Goal: Information Seeking & Learning: Learn about a topic

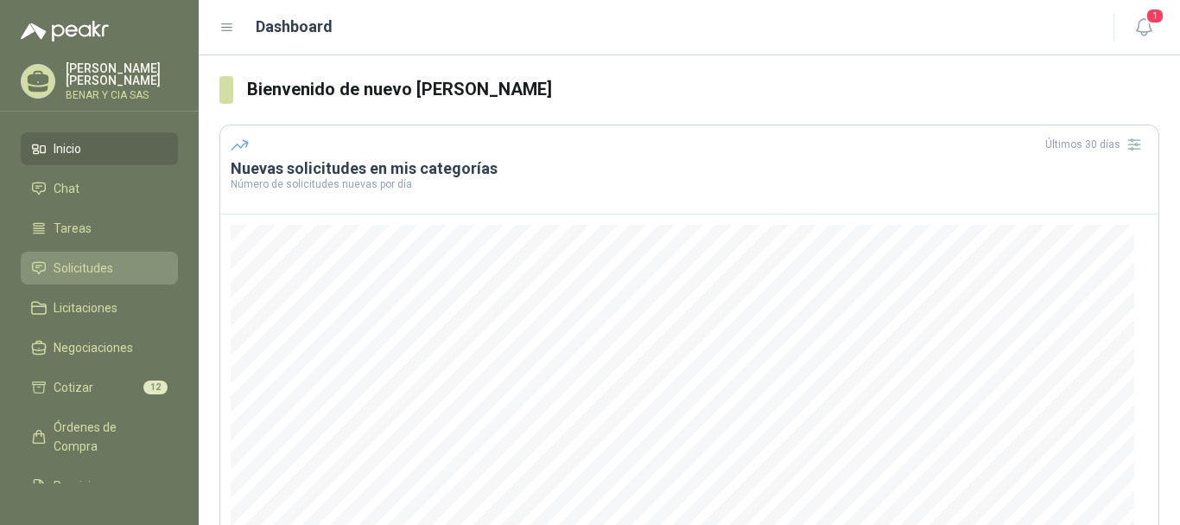
click at [94, 263] on span "Solicitudes" at bounding box center [84, 267] width 60 height 19
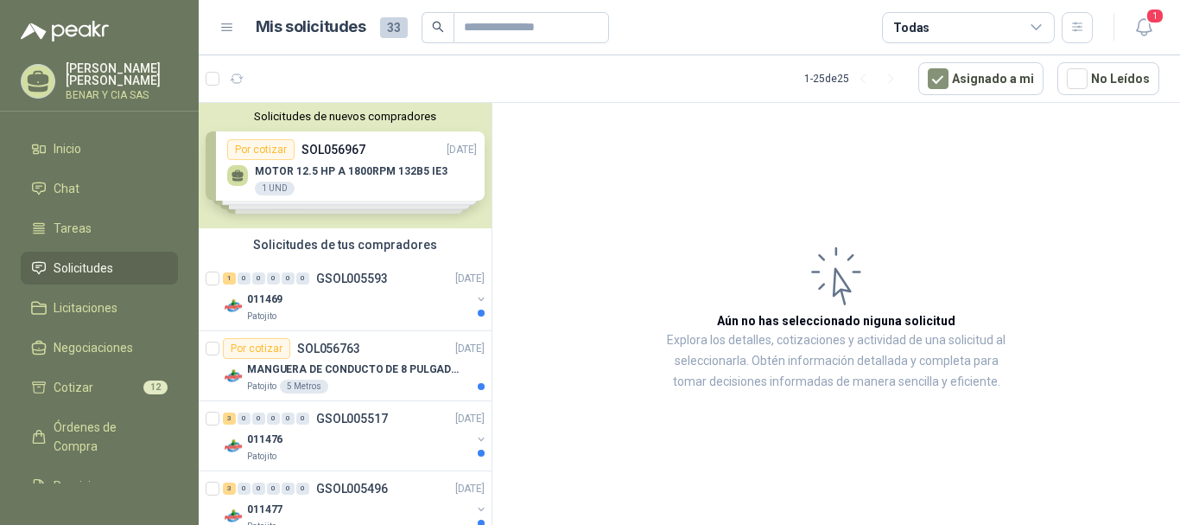
click at [330, 164] on div "Solicitudes de nuevos compradores Por cotizar SOL056967 [DATE] MOTOR 12.5 HP A …" at bounding box center [345, 165] width 293 height 125
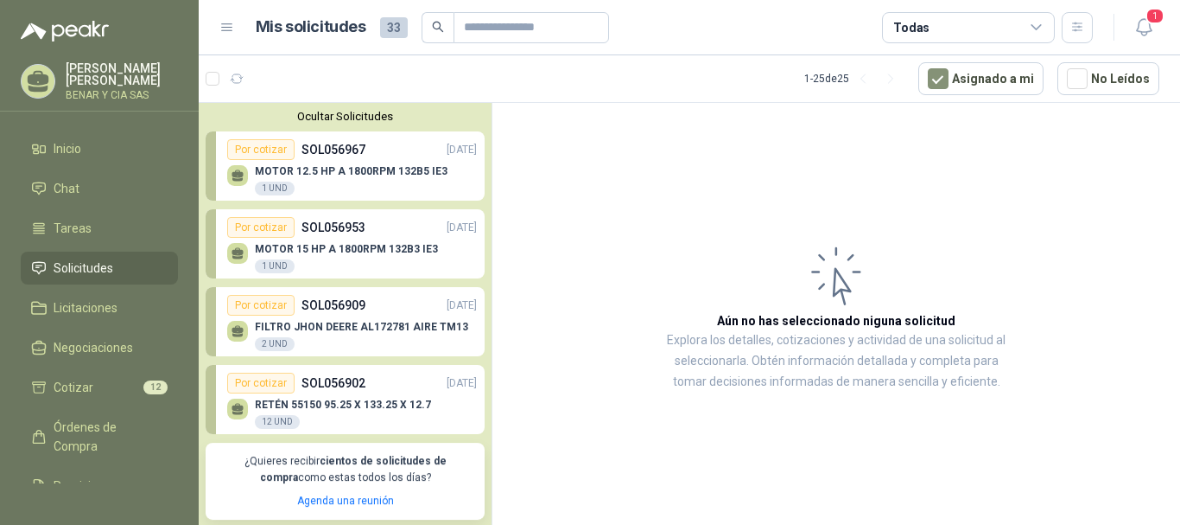
click at [354, 173] on p "MOTOR 12.5 HP A 1800RPM 132B5 IE3" at bounding box center [351, 171] width 193 height 12
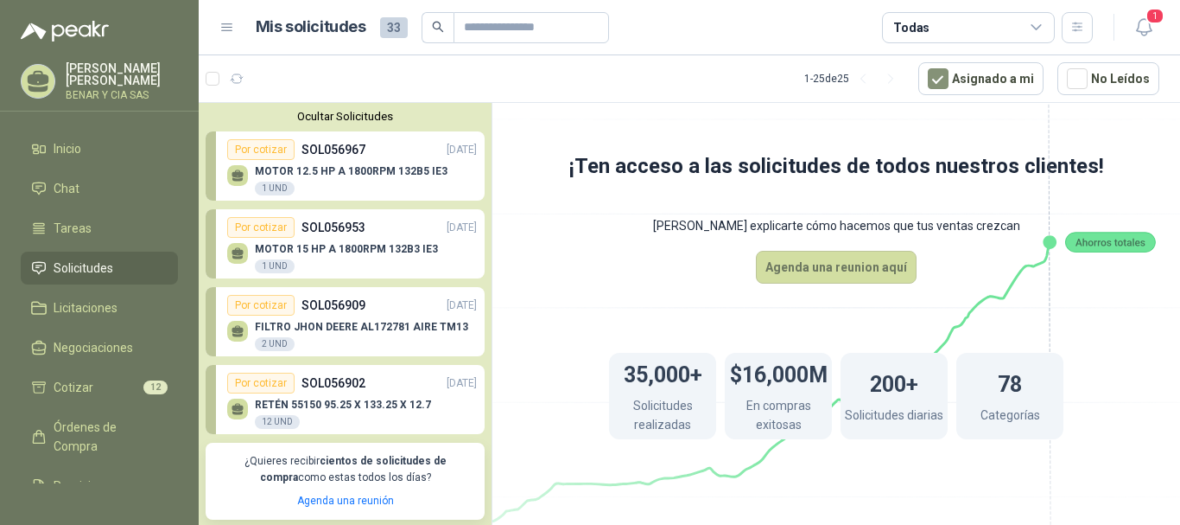
click at [240, 177] on icon at bounding box center [238, 173] width 12 height 8
click at [272, 150] on div "Por cotizar" at bounding box center [260, 149] width 67 height 21
click at [330, 151] on p "SOL056967" at bounding box center [334, 149] width 64 height 19
click at [360, 170] on p "MOTOR 12.5 HP A 1800RPM 132B5 IE3" at bounding box center [351, 171] width 193 height 12
click at [385, 241] on div "MOTOR 15 HP A 1800RPM 132B3 IE3 1 UND" at bounding box center [352, 256] width 250 height 36
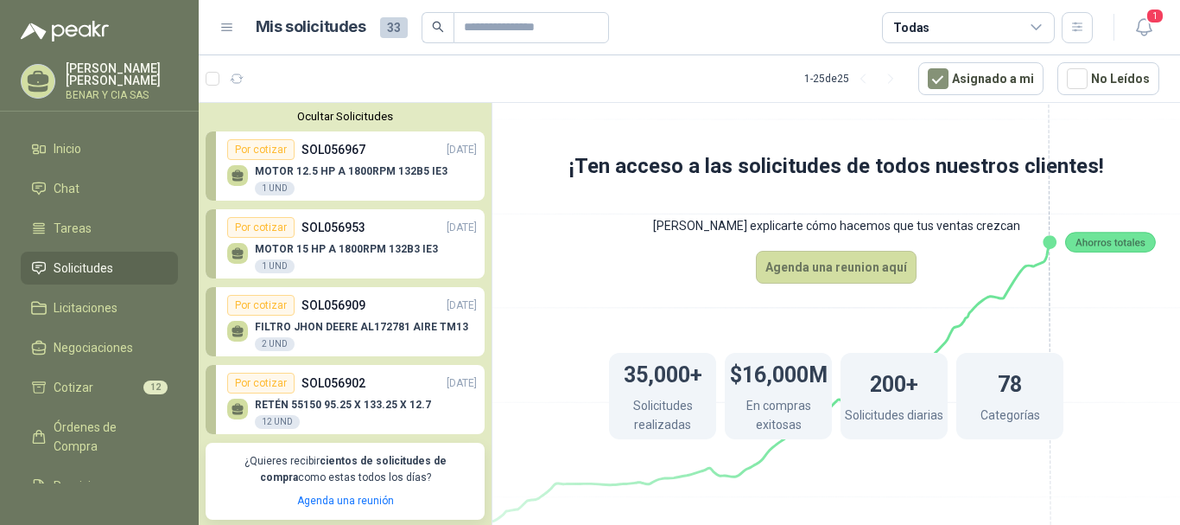
click at [338, 331] on p "FILTRO JHON DEERE AL172781 AIRE TM13" at bounding box center [361, 327] width 213 height 12
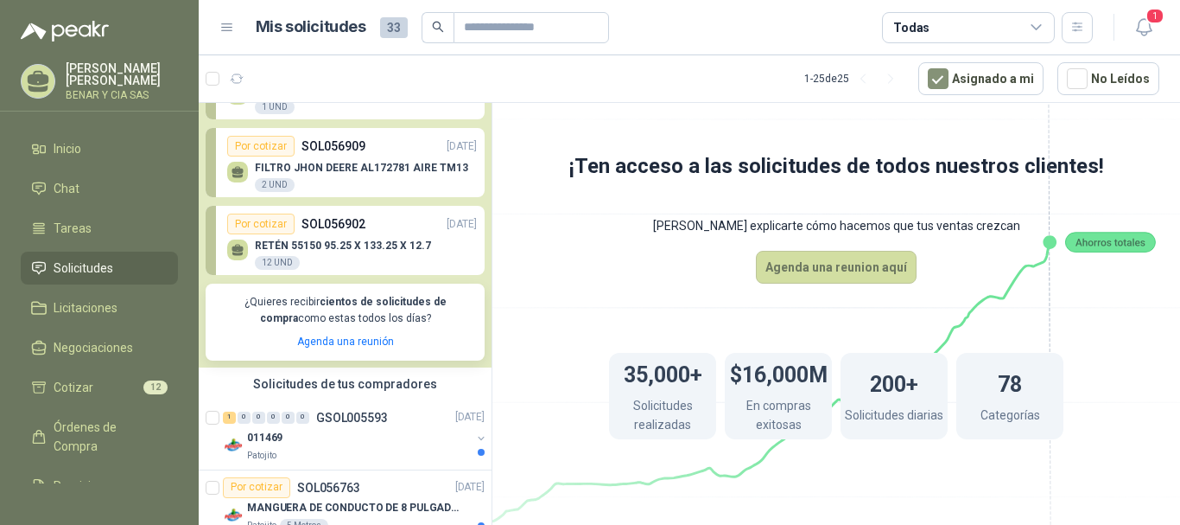
scroll to position [173, 0]
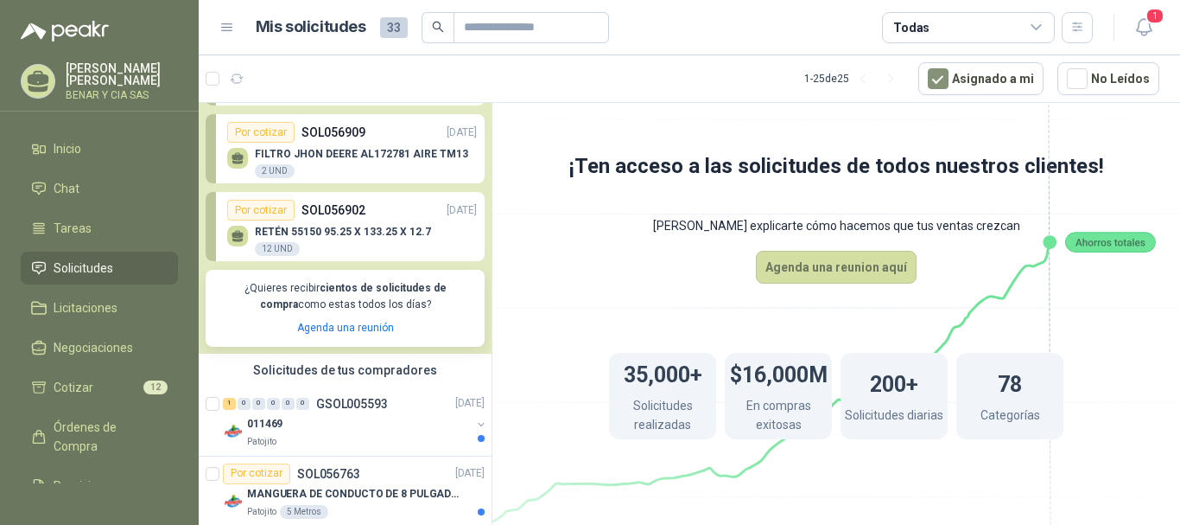
click at [367, 224] on div "RETÉN 55150 95.25 X 133.25 X 12.7 12 UND" at bounding box center [352, 238] width 250 height 36
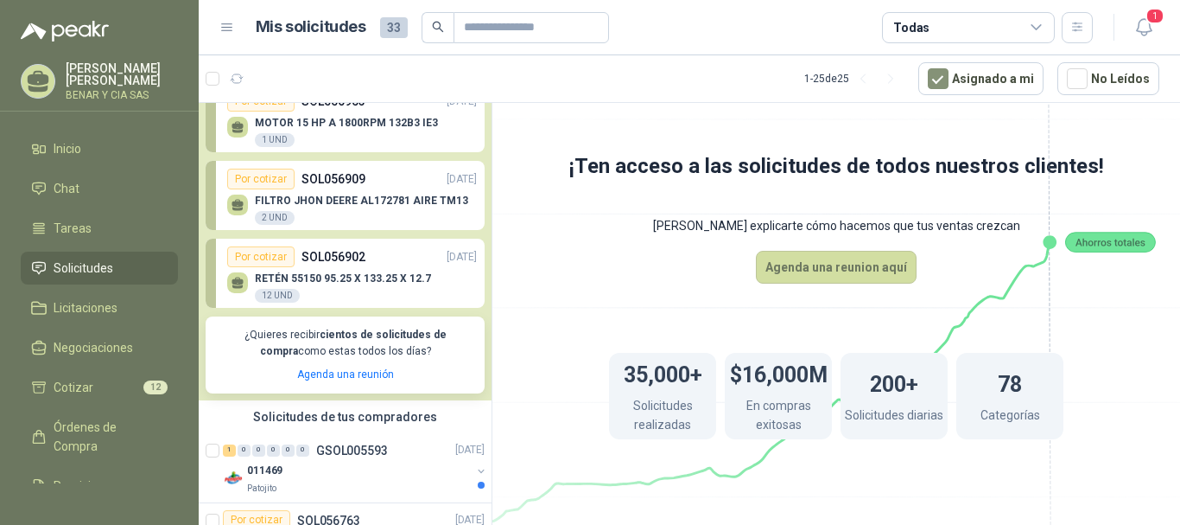
scroll to position [0, 0]
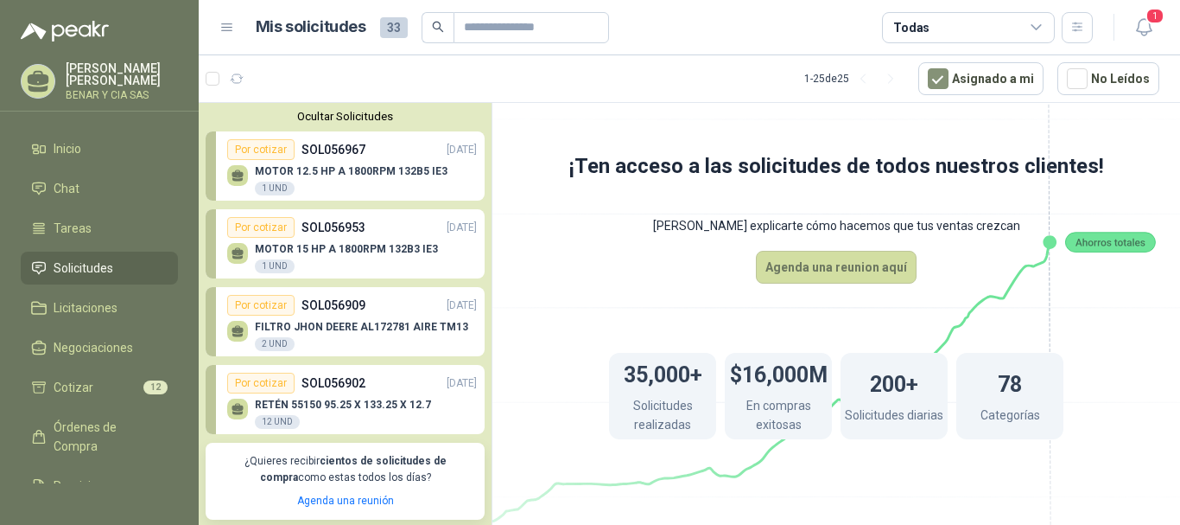
click at [299, 168] on p "MOTOR 12.5 HP A 1800RPM 132B5 IE3" at bounding box center [351, 171] width 193 height 12
click at [394, 173] on p "MOTOR 12.5 HP A 1800RPM 132B5 IE3" at bounding box center [351, 171] width 193 height 12
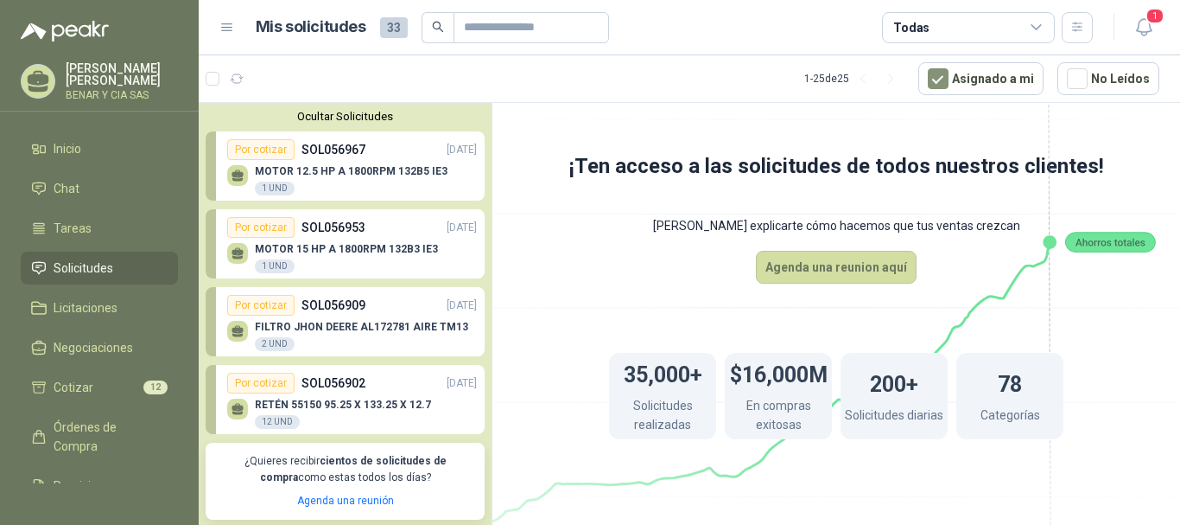
click at [361, 248] on p "MOTOR 15 HP A 1800RPM 132B3 IE3" at bounding box center [346, 249] width 183 height 12
click at [382, 322] on p "FILTRO JHON DEERE AL172781 AIRE TM13" at bounding box center [361, 327] width 213 height 12
click at [382, 321] on p "FILTRO JHON DEERE AL172781 AIRE TM13" at bounding box center [361, 327] width 213 height 12
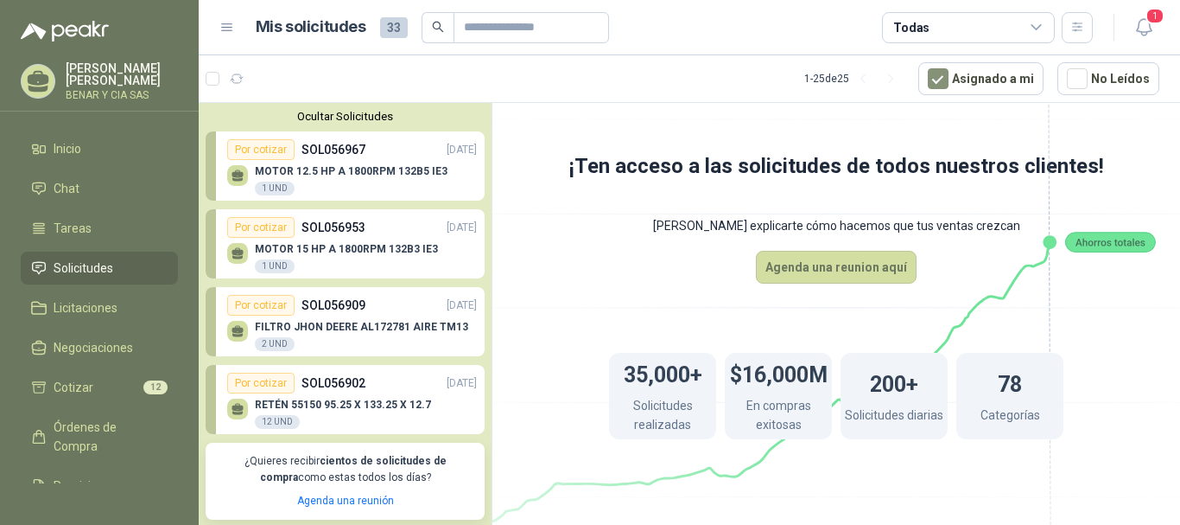
click at [381, 319] on div "FILTRO [PERSON_NAME] AL172781 AIRE TM13 2 UND" at bounding box center [352, 333] width 250 height 36
click at [386, 406] on p "RETÉN 55150 95.25 X 133.25 X 12.7" at bounding box center [343, 404] width 176 height 12
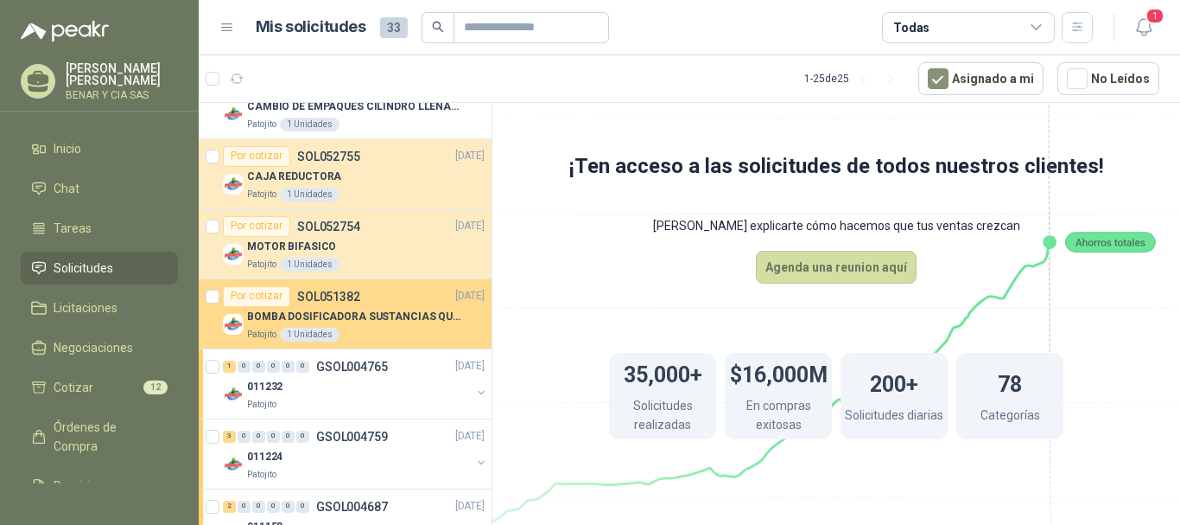
scroll to position [1803, 0]
